Goal: Information Seeking & Learning: Learn about a topic

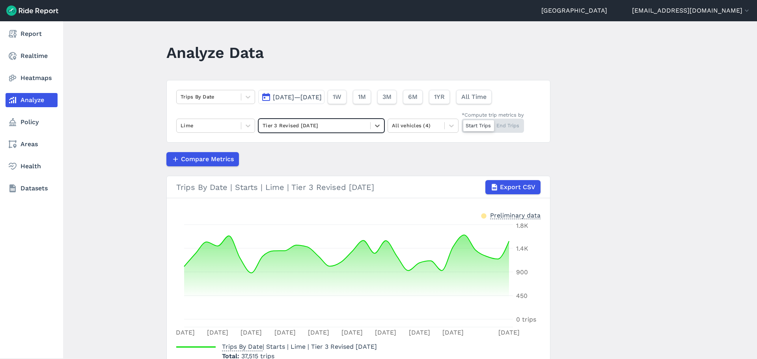
scroll to position [50, 0]
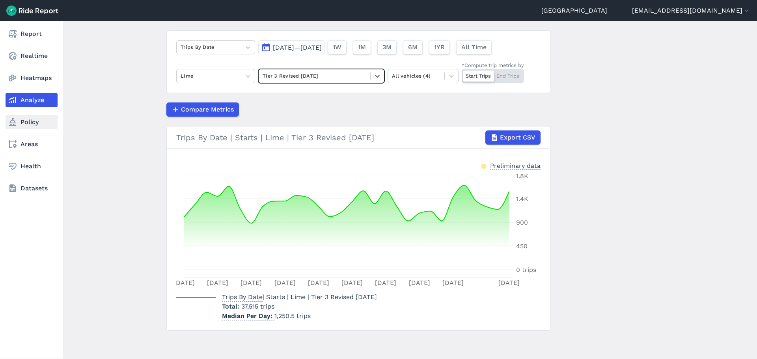
click at [30, 126] on link "Policy" at bounding box center [32, 122] width 52 height 14
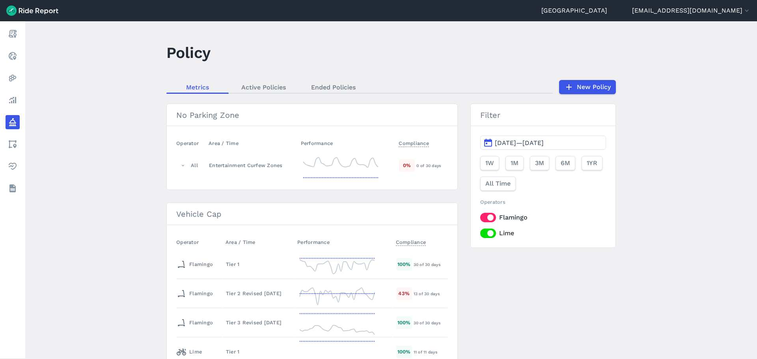
click at [144, 222] on main "Policy Metrics Active Policies Ended Policies New Policy No Parking Zone Operat…" at bounding box center [391, 190] width 732 height 338
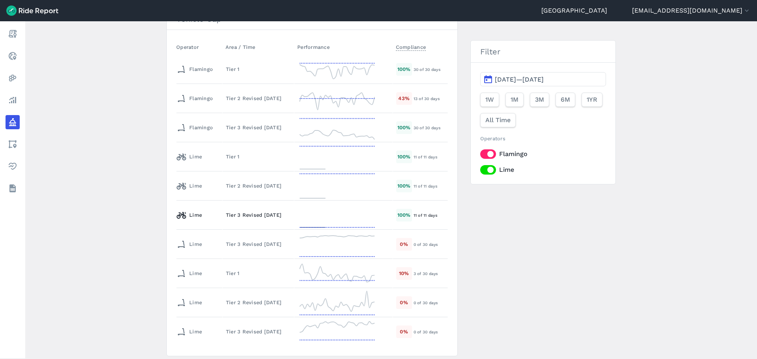
scroll to position [181, 0]
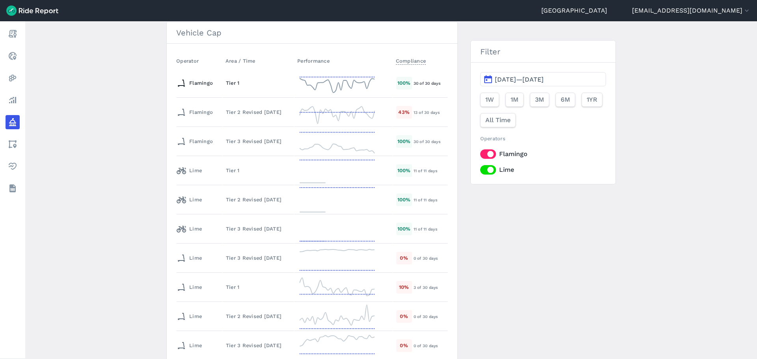
click at [230, 86] on div "Tier 1" at bounding box center [258, 82] width 65 height 7
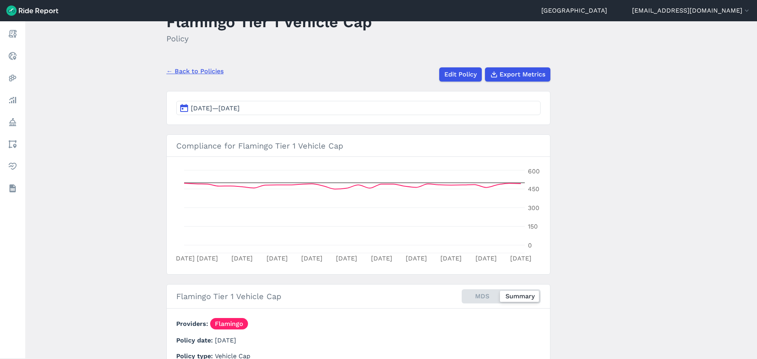
scroll to position [39, 0]
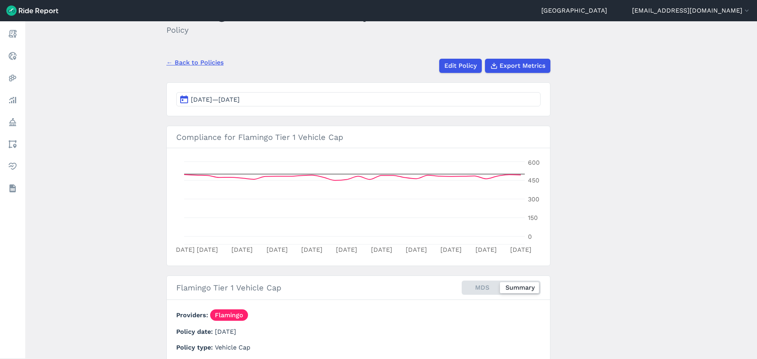
click at [728, 192] on main "Flamingo Tier 1 Vehicle Cap Policy ← Back to Policies Edit Policy Export Metric…" at bounding box center [391, 190] width 732 height 338
click at [80, 98] on main "Flamingo Tier 1 Vehicle Cap Policy ← Back to Policies Edit Policy Export Metric…" at bounding box center [391, 190] width 732 height 338
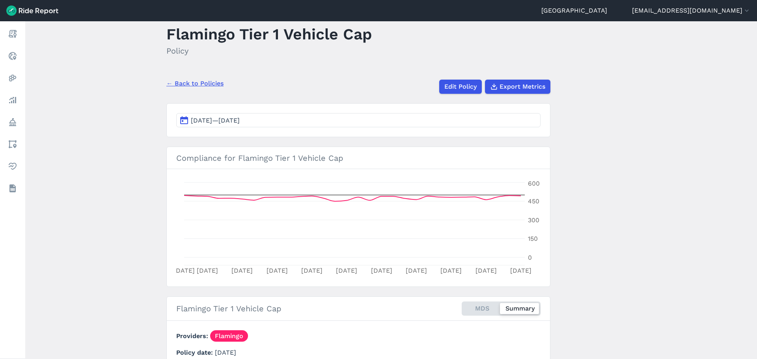
scroll to position [18, 0]
click at [77, 149] on main "Flamingo Tier 1 Vehicle Cap Policy ← Back to Policies Edit Policy Export Metric…" at bounding box center [391, 190] width 732 height 338
click at [183, 83] on link "← Back to Policies" at bounding box center [194, 83] width 57 height 9
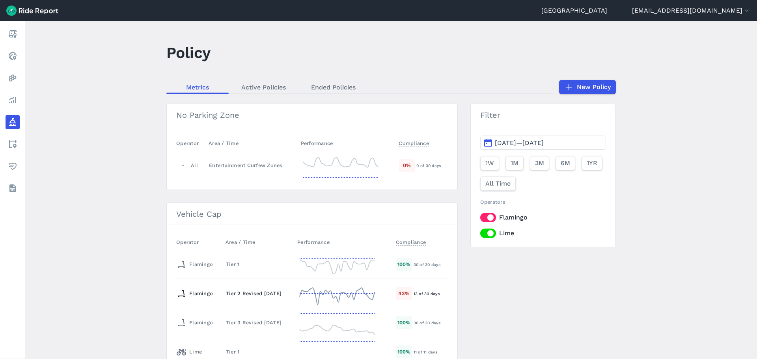
click at [236, 294] on div "Tier 2 Revised [DATE]" at bounding box center [258, 293] width 65 height 7
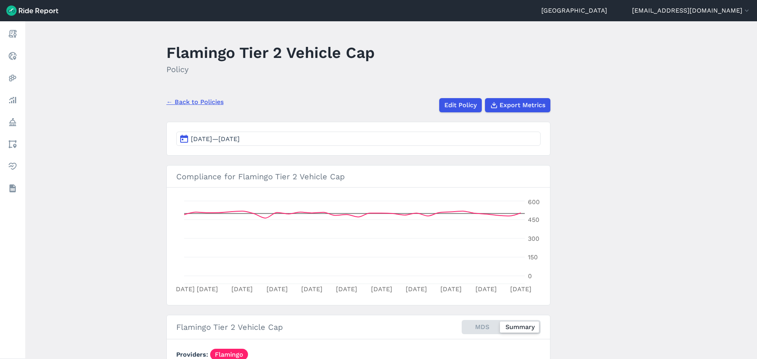
click at [223, 144] on button "[DATE]—[DATE]" at bounding box center [358, 139] width 364 height 14
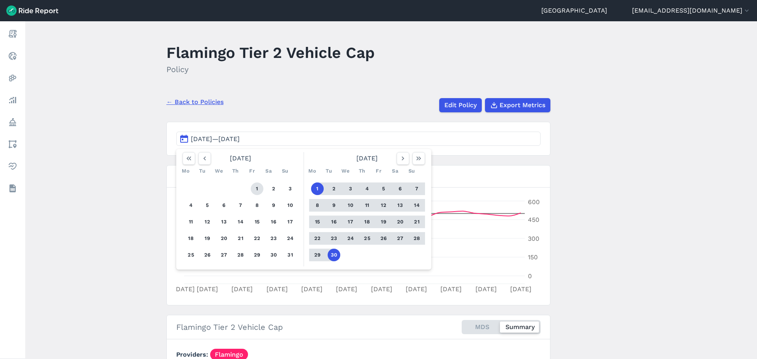
click at [251, 193] on div "1 2 3 4 5 6 7 8 9 10 11 12 13 14 15 16 17 18 19 20 21 22 23 24 25 26 27 28 29 3…" at bounding box center [240, 221] width 122 height 89
click at [251, 192] on button "1" at bounding box center [257, 189] width 13 height 13
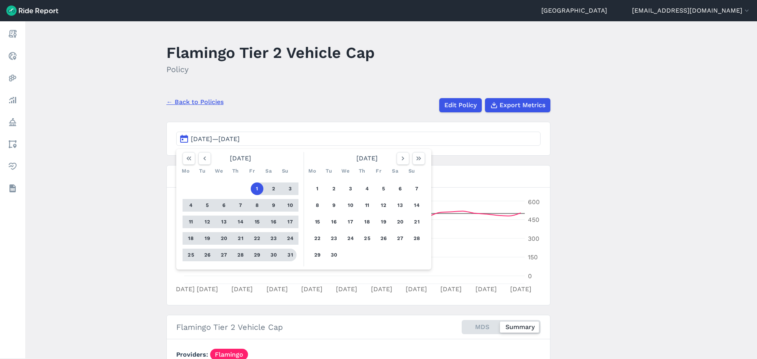
click at [284, 253] on button "31" at bounding box center [290, 255] width 13 height 13
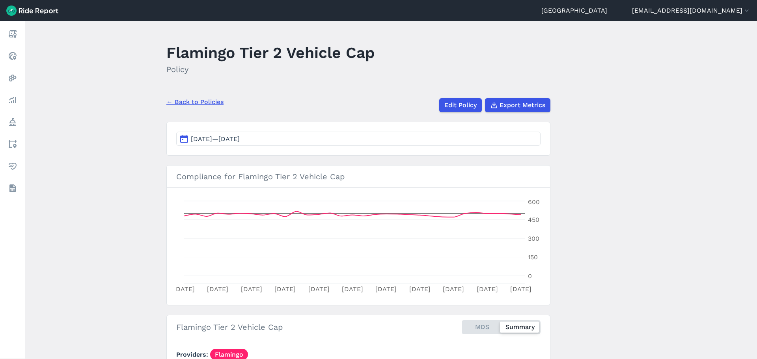
click at [148, 232] on main "Flamingo Tier 2 Vehicle Cap Policy ← Back to Policies Edit Policy Export Metric…" at bounding box center [391, 190] width 732 height 338
click at [234, 143] on button "[DATE]—[DATE]" at bounding box center [358, 139] width 364 height 14
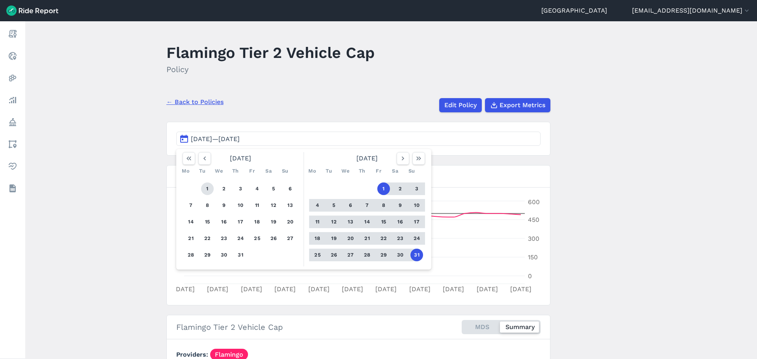
click at [201, 191] on button "1" at bounding box center [207, 189] width 13 height 13
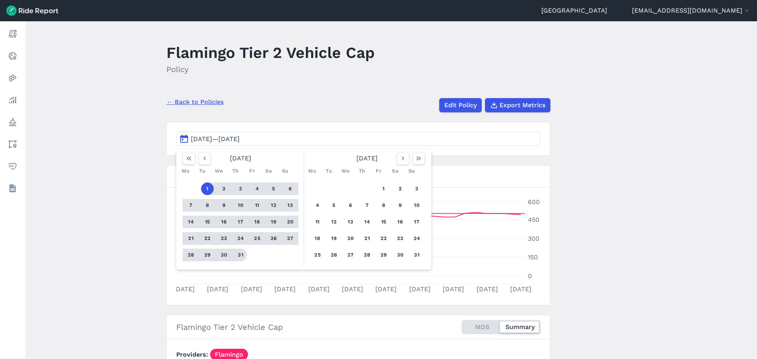
click at [240, 253] on button "31" at bounding box center [240, 255] width 13 height 13
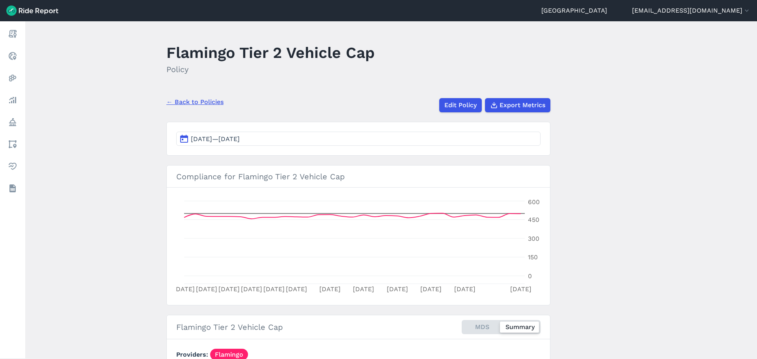
click at [229, 135] on span "[DATE]—[DATE]" at bounding box center [215, 138] width 49 height 7
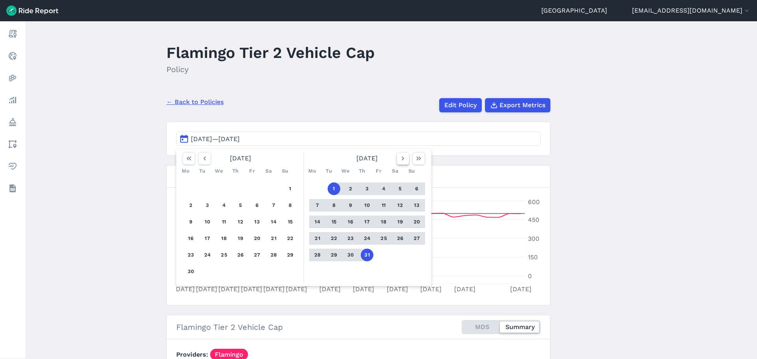
click at [406, 162] on button "button" at bounding box center [403, 158] width 13 height 13
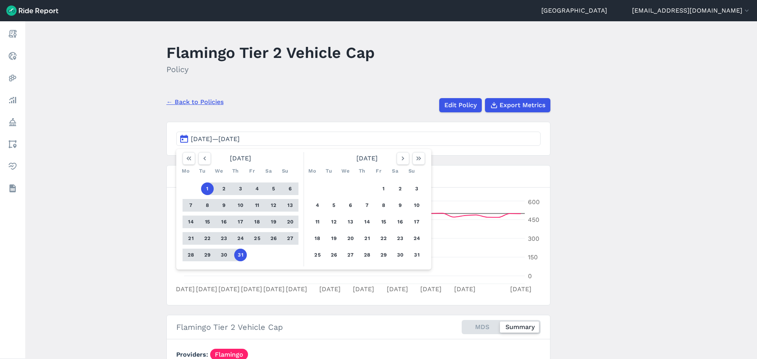
click at [408, 155] on div at bounding box center [411, 158] width 28 height 13
click at [407, 156] on button "button" at bounding box center [403, 158] width 13 height 13
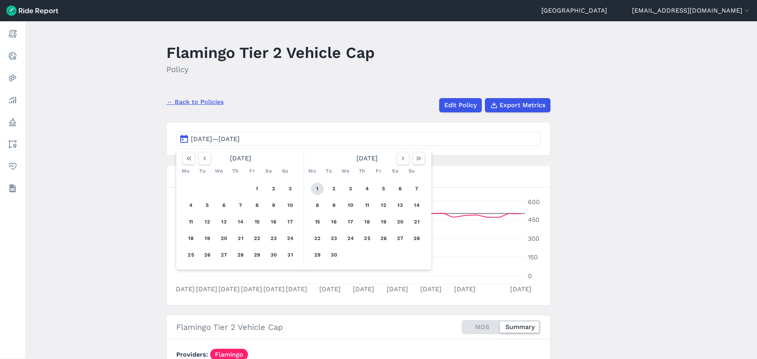
click at [311, 190] on div "1 2 3 4 5 6 7 8 9 10 11 12 13 14 15 16 17 18 19 20 21 22 23 24 25 26 27 28 29 30" at bounding box center [367, 221] width 122 height 89
click at [311, 190] on button "1" at bounding box center [317, 189] width 13 height 13
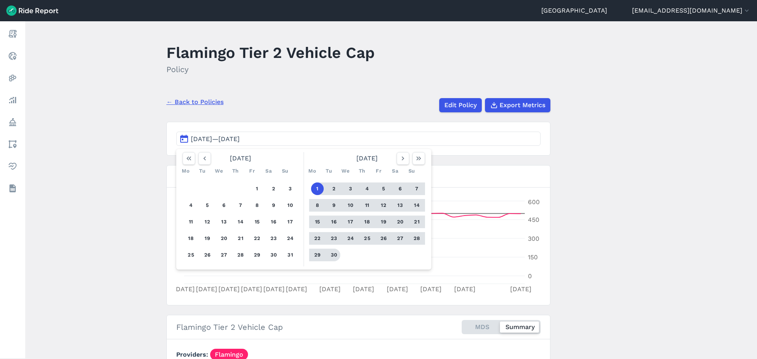
click at [332, 260] on button "30" at bounding box center [334, 255] width 13 height 13
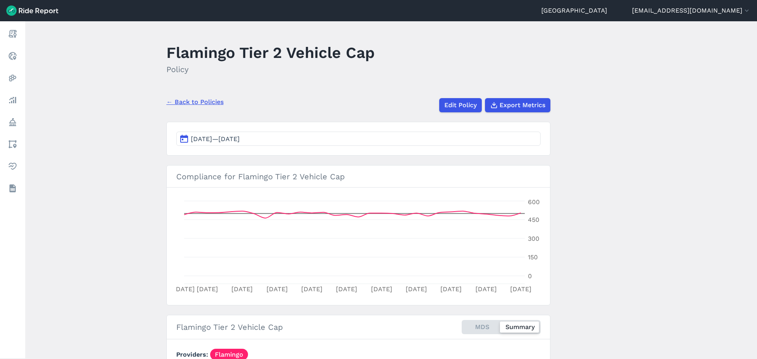
drag, startPoint x: 102, startPoint y: 231, endPoint x: 145, endPoint y: 240, distance: 43.9
click at [132, 234] on main "Flamingo Tier 2 Vehicle Cap Policy ← Back to Policies Edit Policy Export Metric…" at bounding box center [391, 190] width 732 height 338
click at [113, 210] on main "Flamingo Tier 2 Vehicle Cap Policy ← Back to Policies Edit Policy Export Metric…" at bounding box center [391, 190] width 732 height 338
click at [187, 97] on link "← Back to Policies" at bounding box center [194, 101] width 57 height 9
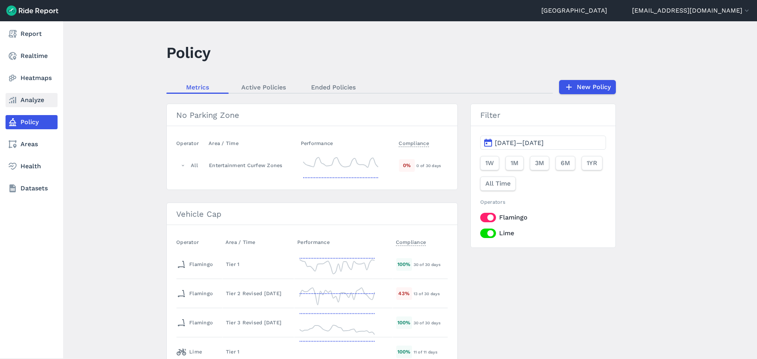
click at [33, 98] on link "Analyze" at bounding box center [32, 100] width 52 height 14
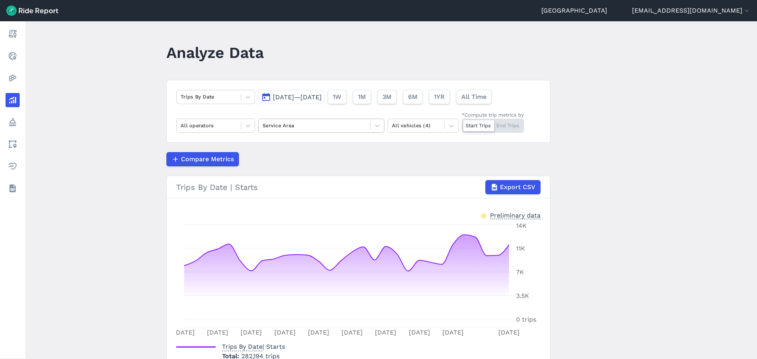
click at [298, 125] on div at bounding box center [315, 125] width 104 height 9
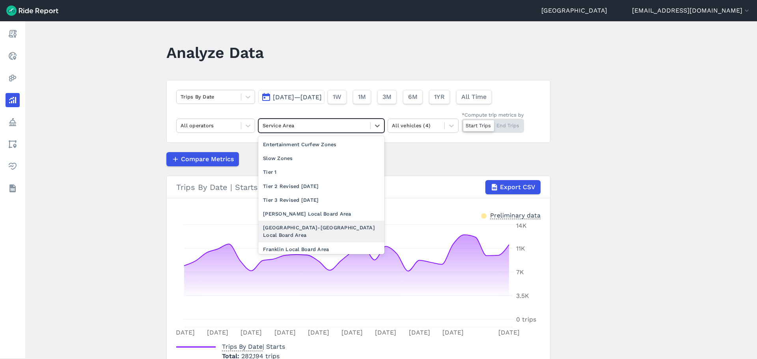
click at [317, 227] on div "[GEOGRAPHIC_DATA]-[GEOGRAPHIC_DATA] Local Board Area" at bounding box center [321, 231] width 126 height 21
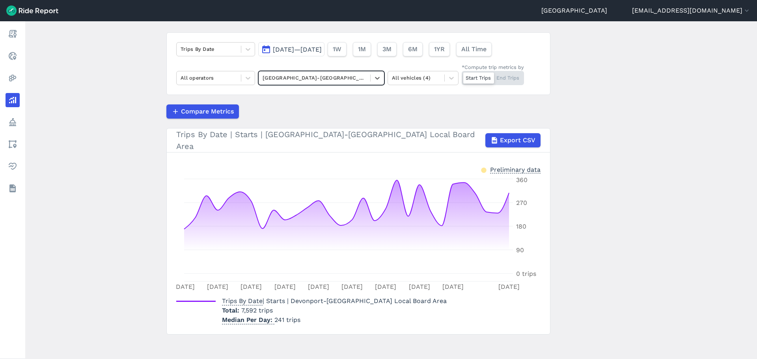
scroll to position [50, 0]
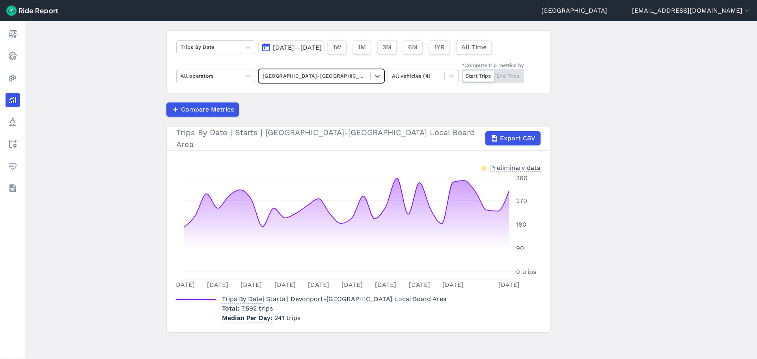
click at [348, 104] on div "Compare Metrics" at bounding box center [358, 109] width 384 height 14
click at [220, 48] on div at bounding box center [209, 47] width 56 height 9
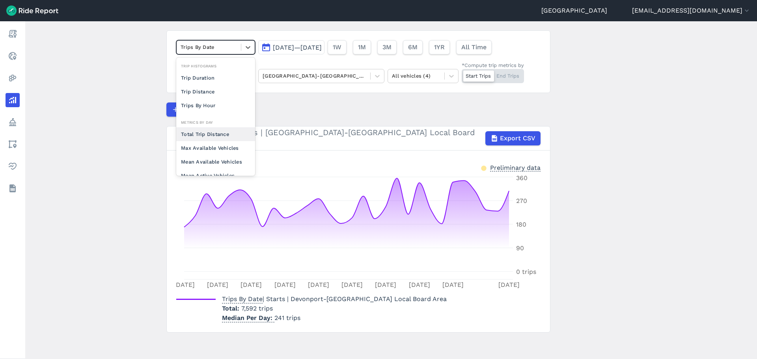
click at [224, 129] on div "Total Trip Distance" at bounding box center [215, 134] width 79 height 14
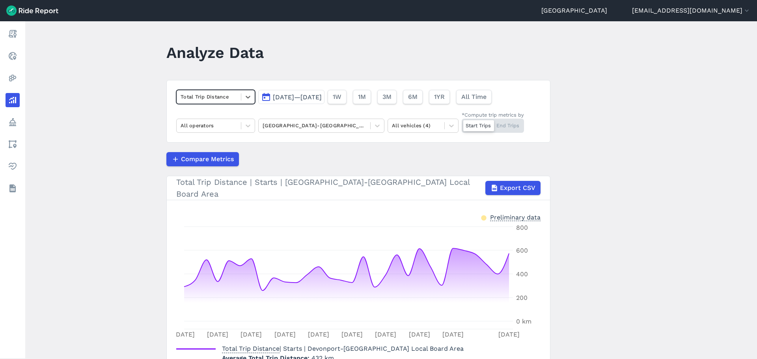
click at [222, 101] on div at bounding box center [209, 96] width 56 height 9
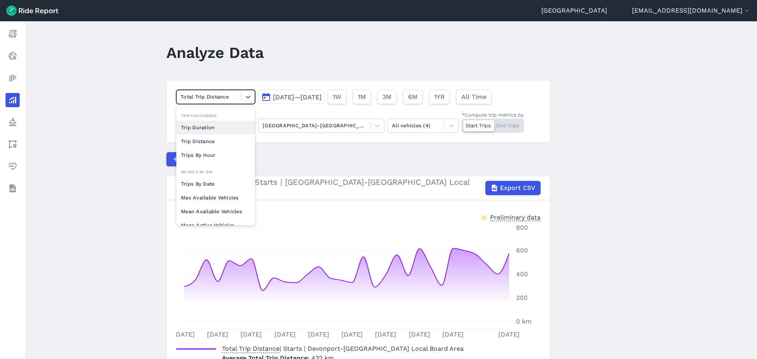
click at [215, 131] on div "Trip Duration" at bounding box center [215, 128] width 79 height 14
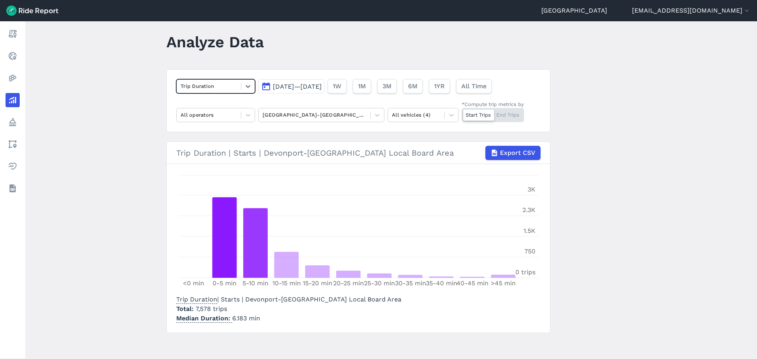
scroll to position [13, 0]
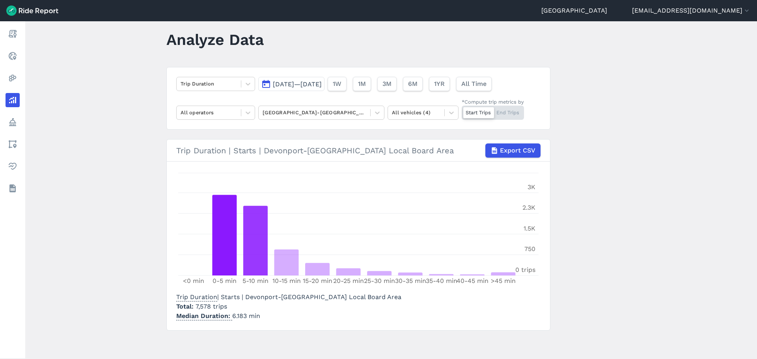
click at [137, 88] on main "Analyze Data Trip Duration [DATE]—[DATE] 1W 1M 3M 6M 1YR All Time All operators…" at bounding box center [391, 190] width 732 height 338
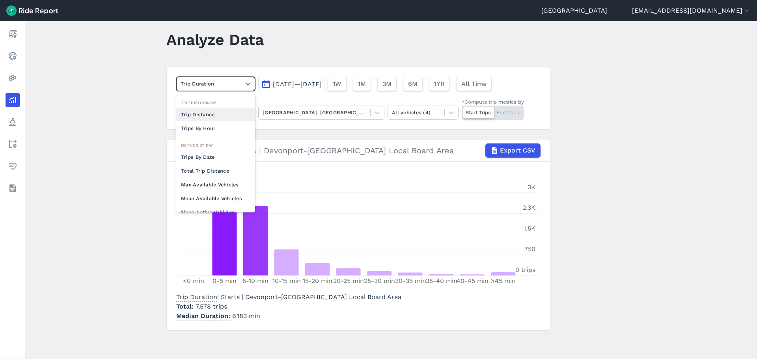
click at [225, 79] on div "Trip Duration" at bounding box center [209, 84] width 64 height 12
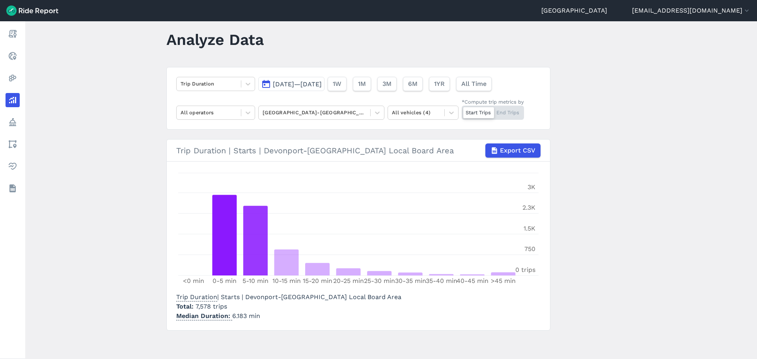
click at [151, 142] on main "Analyze Data Trip Duration [DATE]—[DATE] 1W 1M 3M 6M 1YR All Time All operators…" at bounding box center [391, 190] width 732 height 338
click at [276, 113] on div at bounding box center [315, 112] width 104 height 9
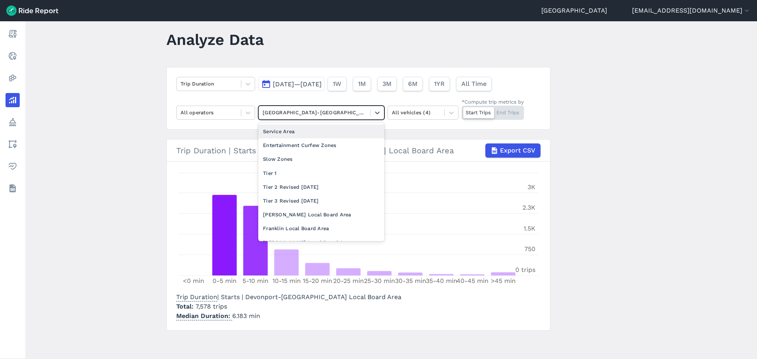
click at [285, 133] on div "Service Area" at bounding box center [321, 132] width 126 height 14
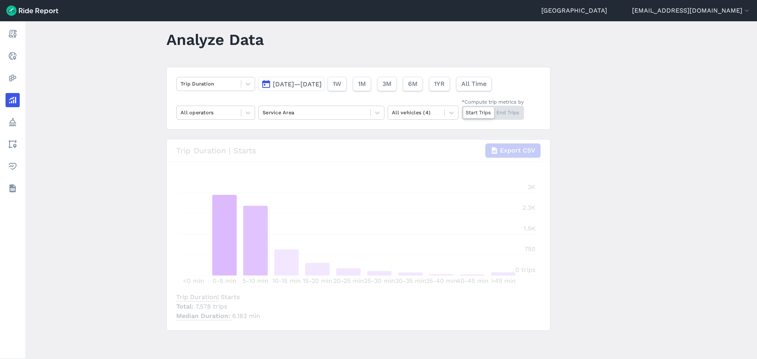
click at [124, 121] on main "Analyze Data Trip Duration [DATE]—[DATE] 1W 1M 3M 6M 1YR All Time All operators…" at bounding box center [391, 190] width 732 height 338
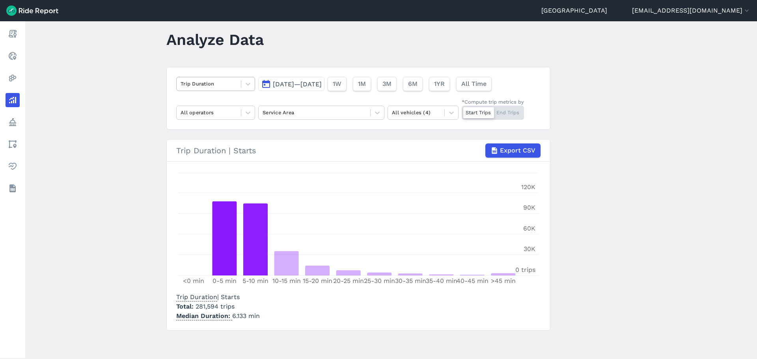
click at [190, 86] on div at bounding box center [209, 83] width 56 height 9
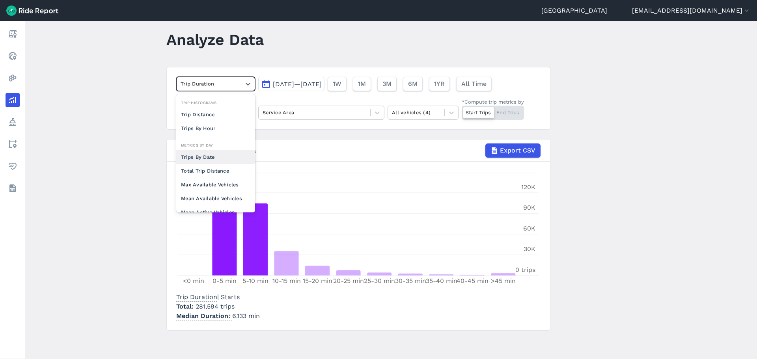
click at [214, 156] on div "Trips By Date" at bounding box center [215, 157] width 79 height 14
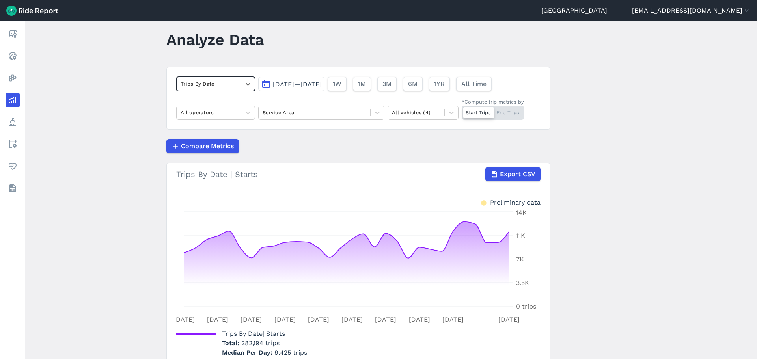
click at [127, 158] on main "Analyze Data option Trips By Date, selected. Select is focused ,type to refine …" at bounding box center [391, 190] width 732 height 338
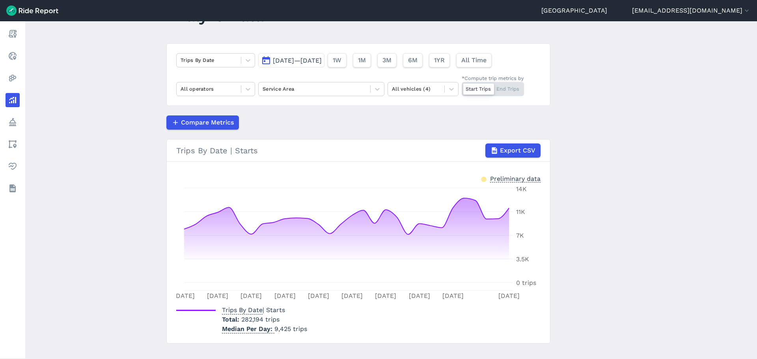
scroll to position [50, 0]
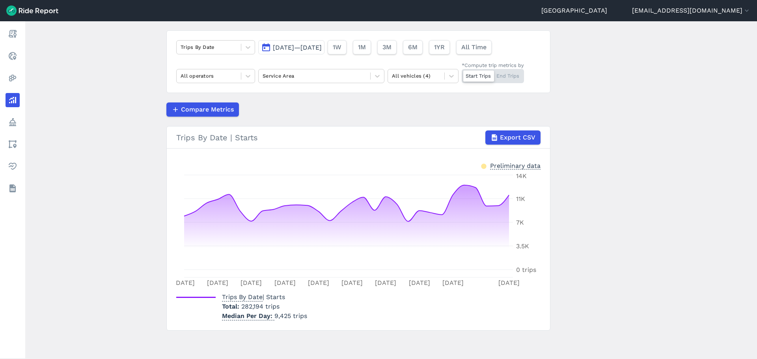
click at [131, 152] on main "Analyze Data Trips By Date [DATE]—[DATE] 1W 1M 3M 6M 1YR All Time All operators…" at bounding box center [391, 190] width 732 height 338
